Goal: Information Seeking & Learning: Learn about a topic

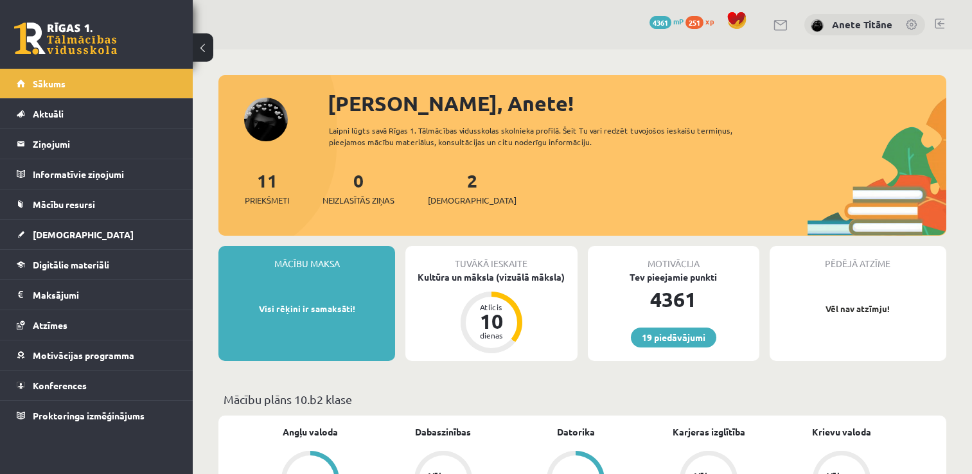
scroll to position [64, 0]
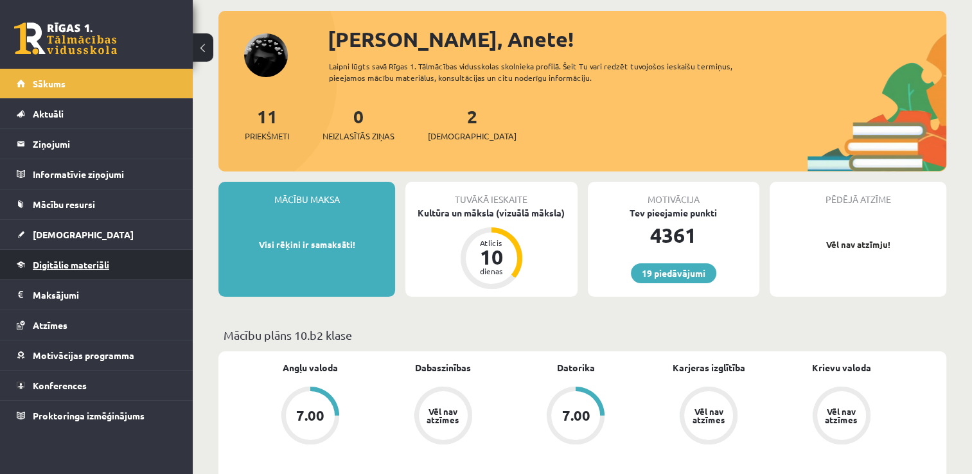
click at [128, 265] on link "Digitālie materiāli" at bounding box center [97, 265] width 160 height 30
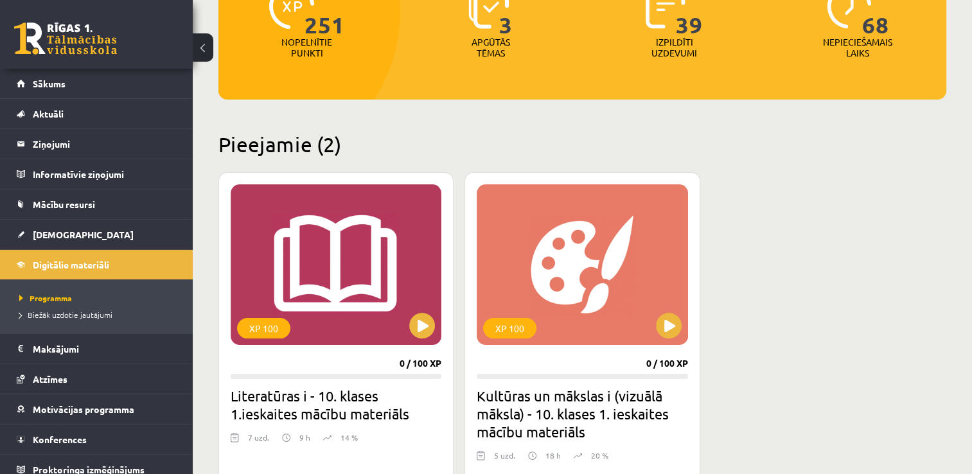
scroll to position [257, 0]
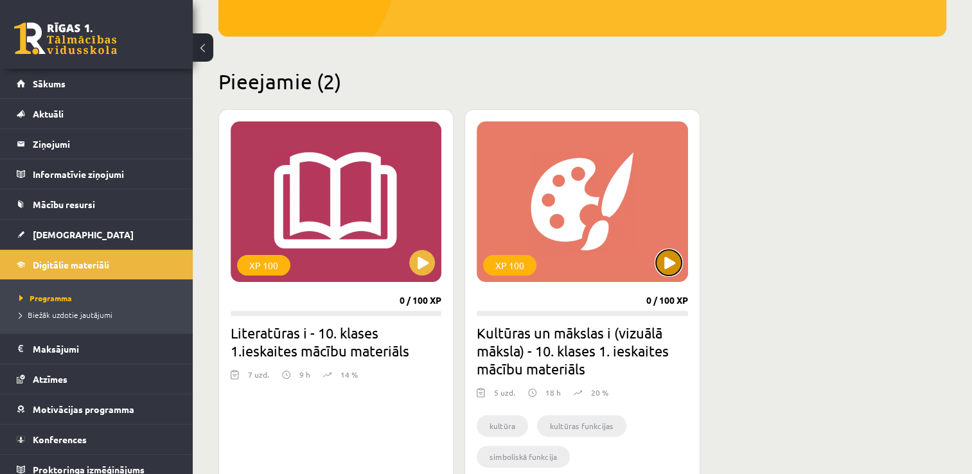
click at [658, 258] on button at bounding box center [669, 263] width 26 height 26
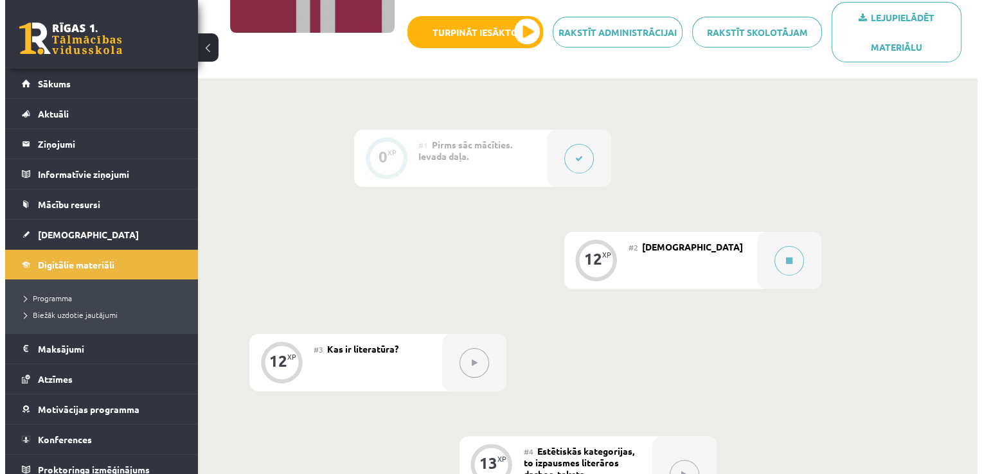
scroll to position [231, 0]
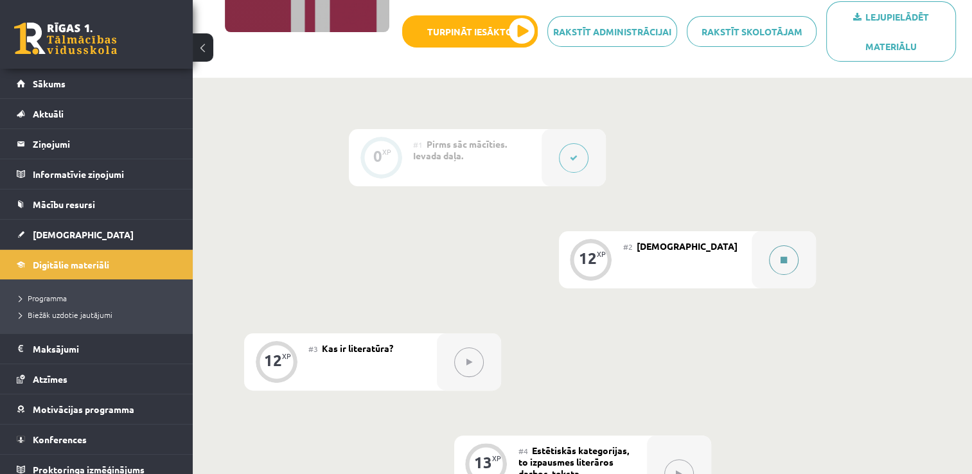
click at [771, 275] on div at bounding box center [784, 259] width 64 height 57
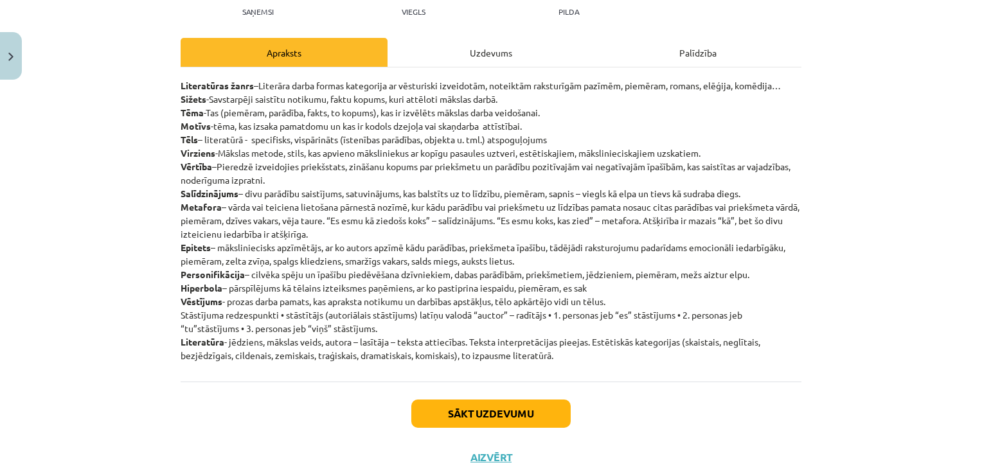
scroll to position [154, 0]
